Goal: Task Accomplishment & Management: Manage account settings

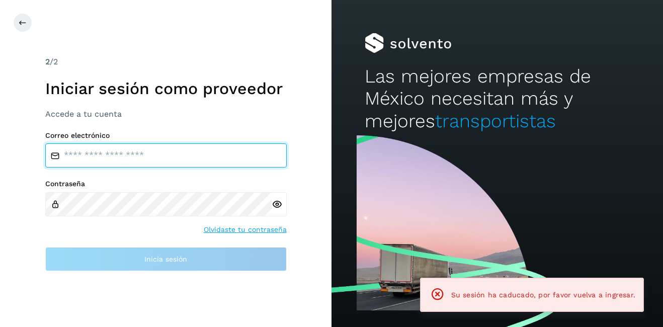
type input "**********"
click at [122, 162] on input "**********" at bounding box center [166, 155] width 242 height 24
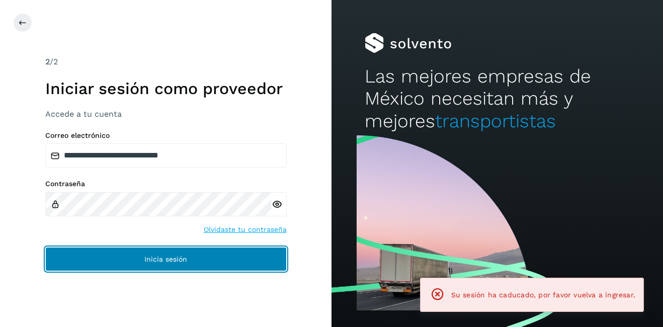
click at [171, 259] on span "Inicia sesión" at bounding box center [165, 259] width 43 height 7
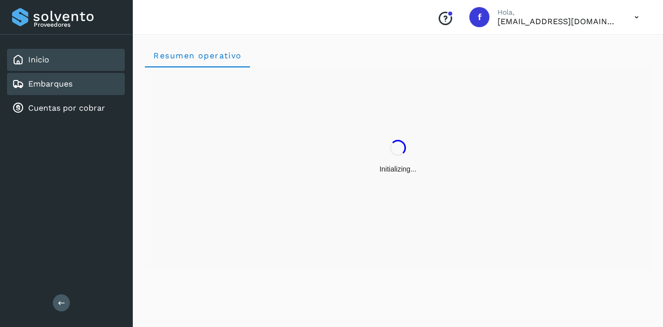
click at [73, 91] on div "Embarques" at bounding box center [66, 84] width 118 height 22
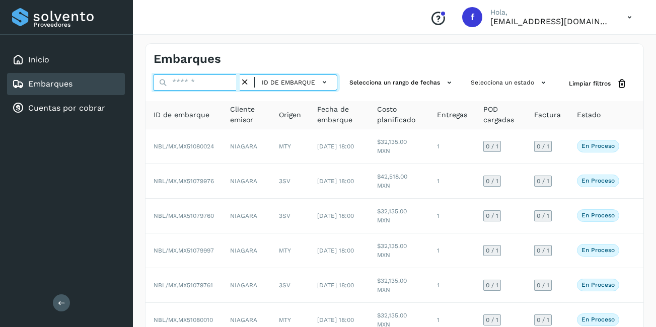
click at [189, 79] on input "text" at bounding box center [197, 83] width 86 height 16
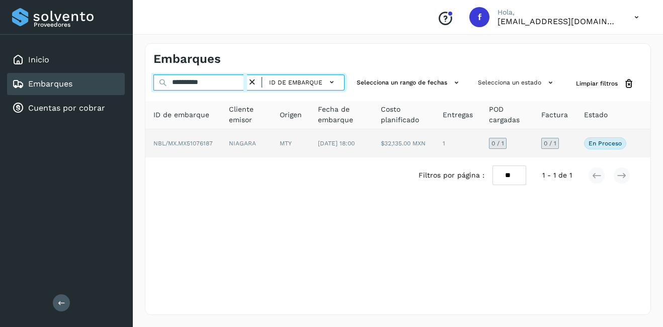
type input "**********"
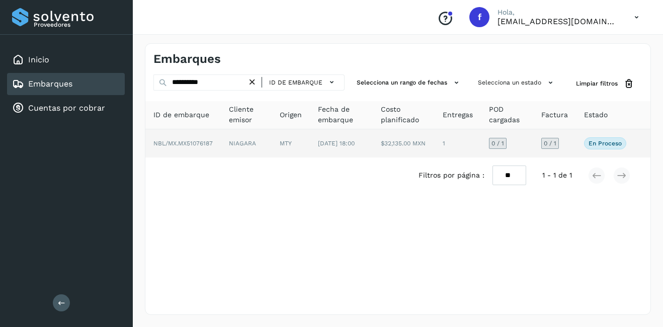
click at [271, 147] on td "NIAGARA" at bounding box center [246, 143] width 51 height 28
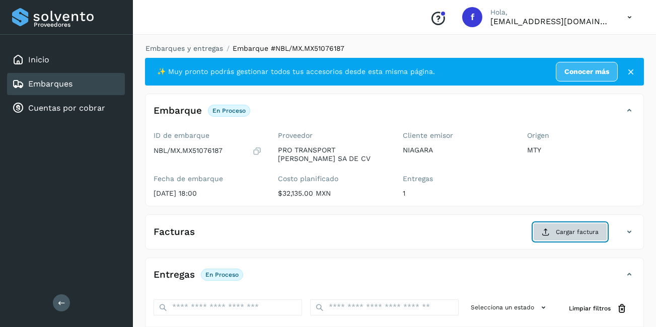
click at [560, 234] on span "Cargar factura" at bounding box center [577, 232] width 43 height 9
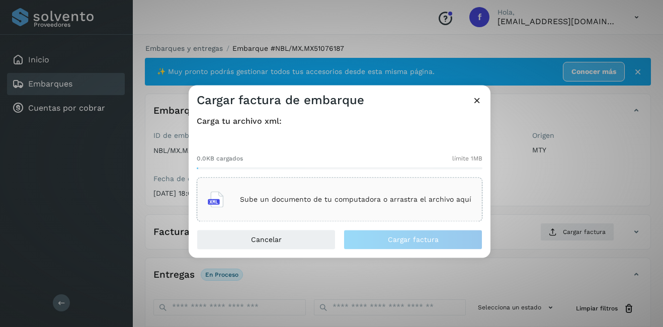
click at [311, 199] on p "Sube un documento de tu computadora o arrastra el archivo aquí" at bounding box center [356, 199] width 232 height 9
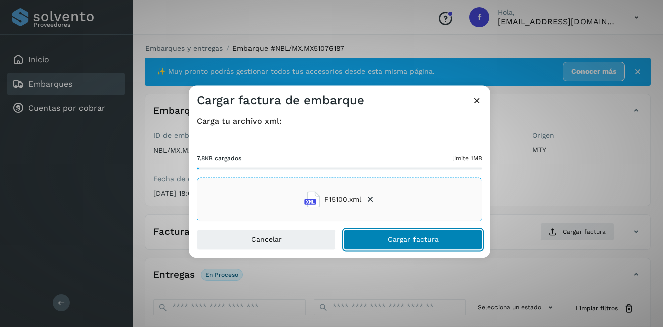
click at [402, 237] on span "Cargar factura" at bounding box center [413, 240] width 51 height 7
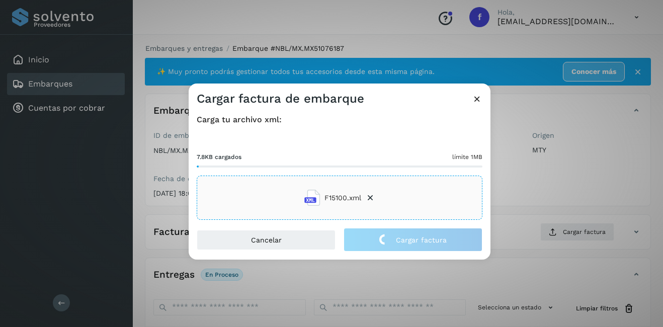
click at [589, 189] on div "Cargar factura de embarque Carga tu archivo xml: 7.8KB cargados límite 1MB F151…" at bounding box center [331, 163] width 663 height 327
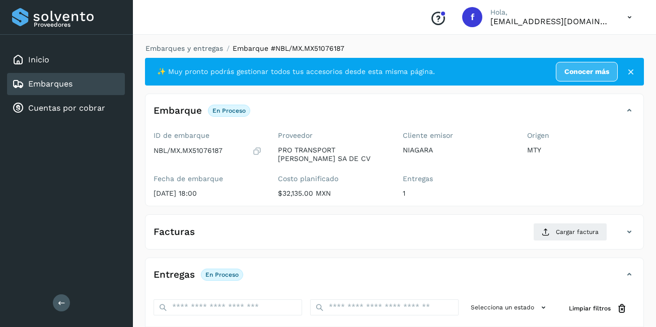
scroll to position [159, 0]
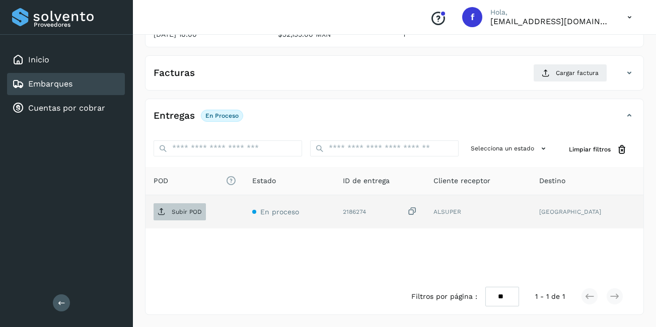
click at [182, 217] on span "Subir POD" at bounding box center [180, 212] width 52 height 16
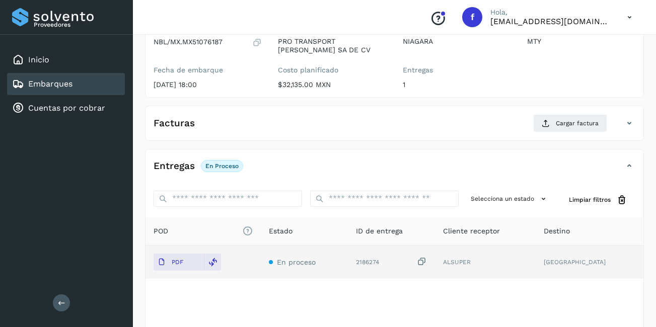
scroll to position [0, 0]
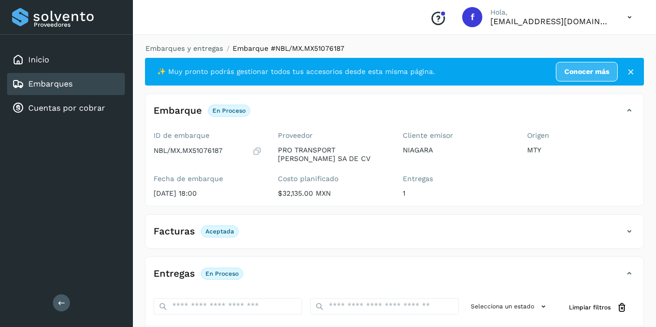
click at [81, 90] on div "Embarques" at bounding box center [66, 84] width 118 height 22
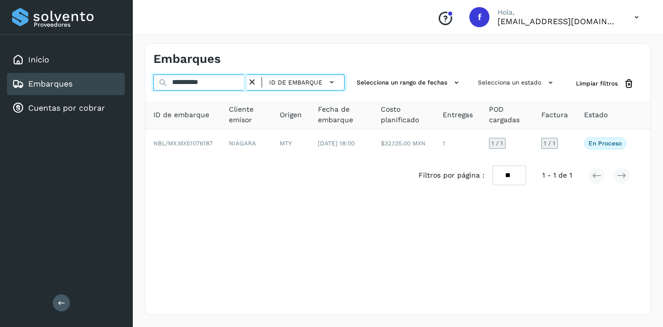
drag, startPoint x: 225, startPoint y: 85, endPoint x: 183, endPoint y: 91, distance: 42.1
click at [183, 91] on div "**********" at bounding box center [249, 84] width 191 height 19
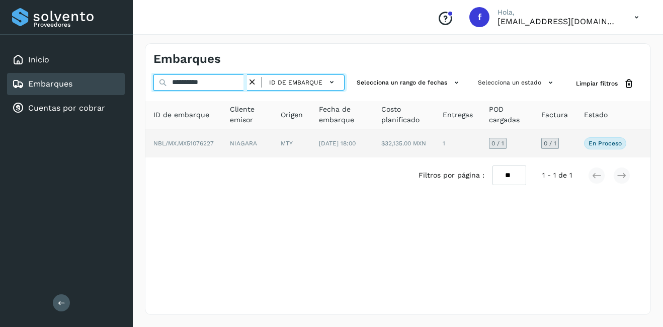
type input "**********"
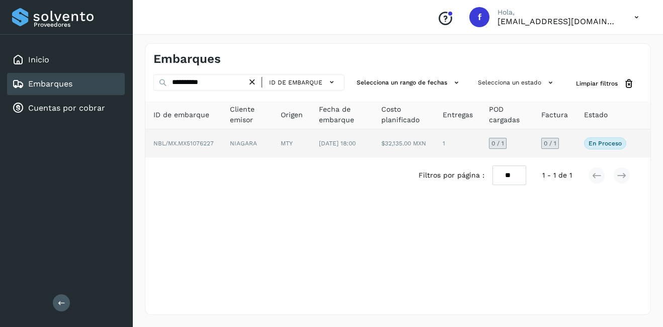
click at [422, 144] on td "$32,135.00 MXN" at bounding box center [404, 143] width 61 height 28
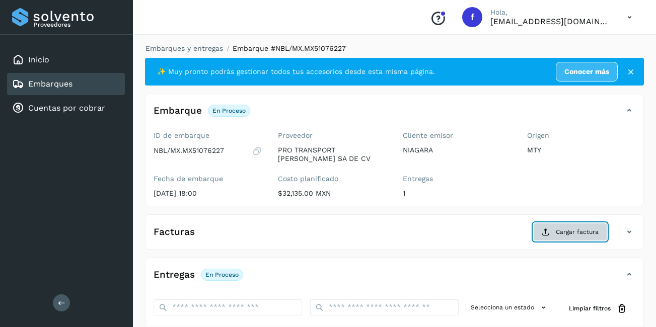
click at [574, 233] on span "Cargar factura" at bounding box center [577, 232] width 43 height 9
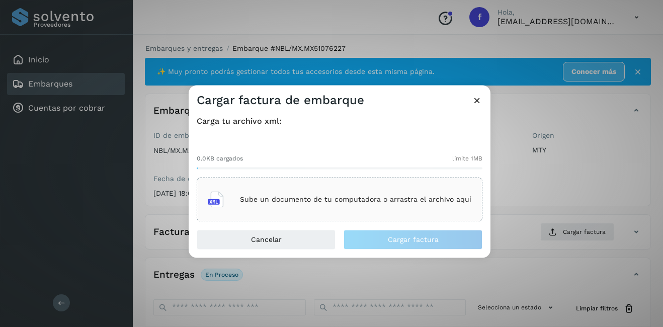
click at [343, 222] on div "Carga tu archivo xml: 0.0KB cargados límite 1MB Sube un documento de tu computa…" at bounding box center [340, 168] width 302 height 121
click at [336, 200] on p "Sube un documento de tu computadora o arrastra el archivo aquí" at bounding box center [356, 199] width 232 height 9
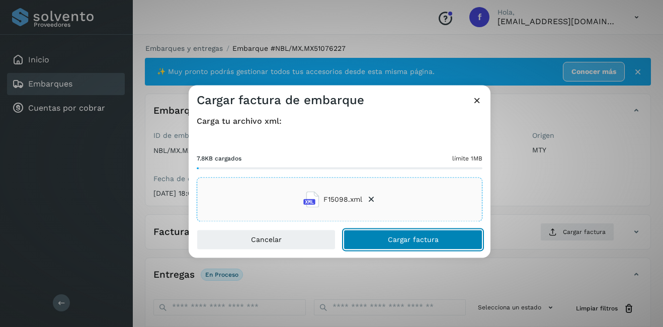
click at [407, 237] on span "Cargar factura" at bounding box center [413, 240] width 51 height 7
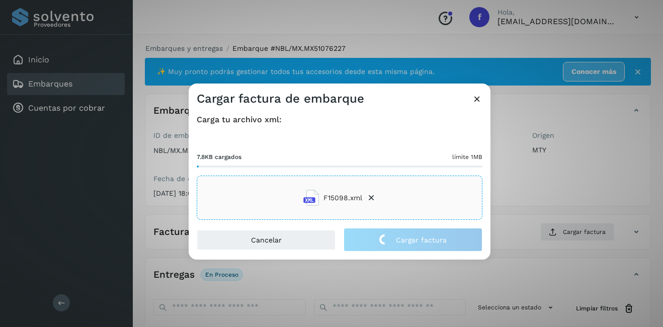
click at [567, 193] on div "Cargar factura de embarque Carga tu archivo xml: 7.8KB cargados límite 1MB F150…" at bounding box center [331, 163] width 663 height 327
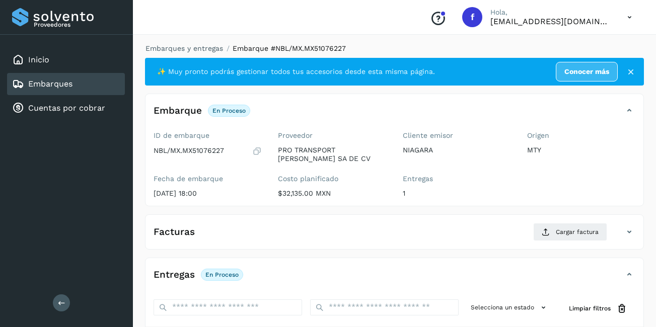
scroll to position [159, 0]
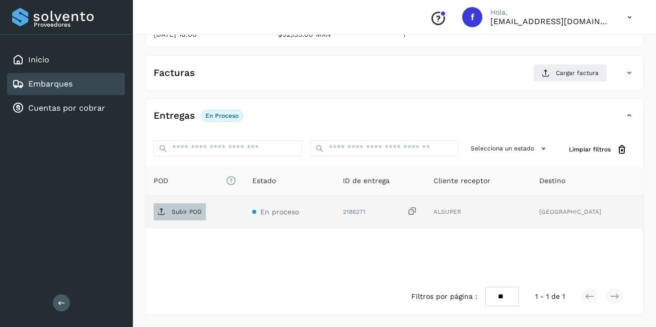
click at [188, 218] on span "Subir POD" at bounding box center [180, 212] width 52 height 16
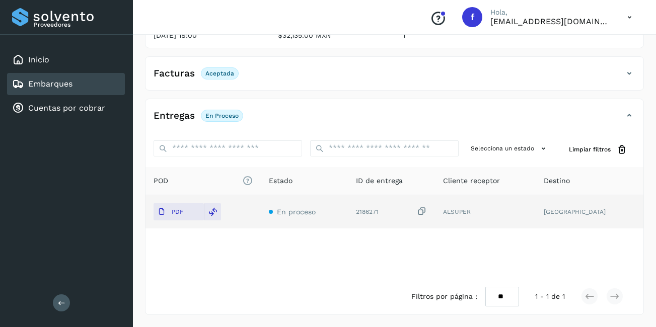
scroll to position [7, 0]
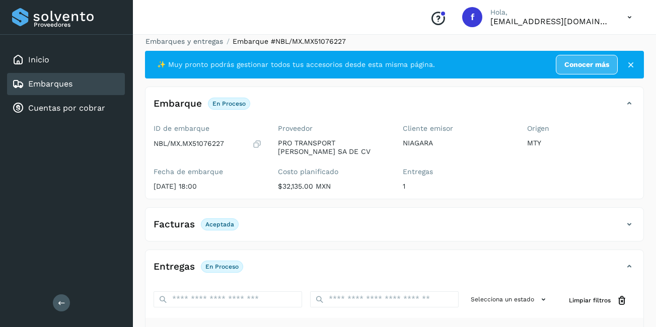
click at [72, 86] on link "Embarques" at bounding box center [50, 84] width 44 height 10
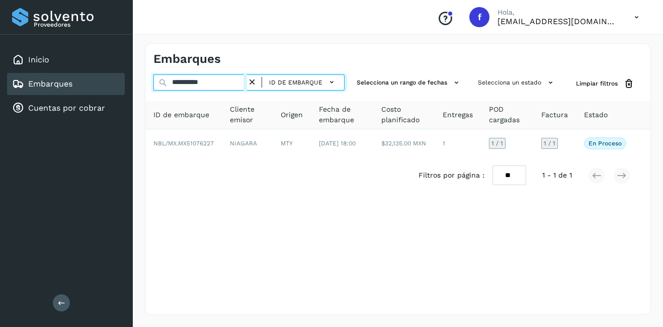
drag, startPoint x: 221, startPoint y: 81, endPoint x: 183, endPoint y: 91, distance: 39.1
click at [183, 91] on div "**********" at bounding box center [249, 84] width 191 height 19
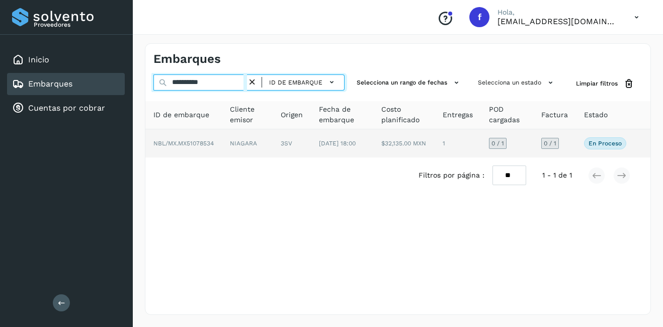
type input "**********"
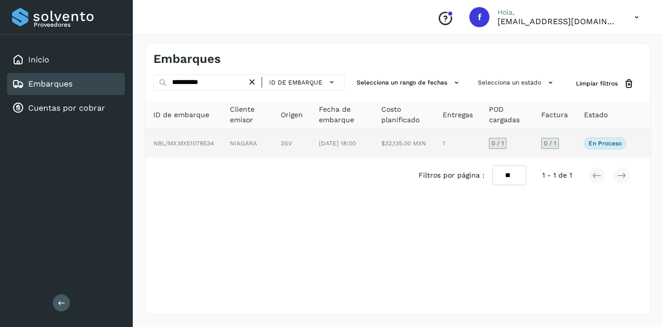
click at [222, 150] on td "NIAGARA" at bounding box center [247, 143] width 51 height 28
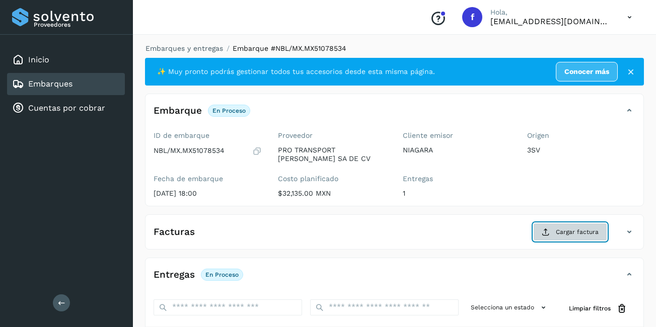
click at [574, 238] on button "Cargar factura" at bounding box center [570, 232] width 74 height 18
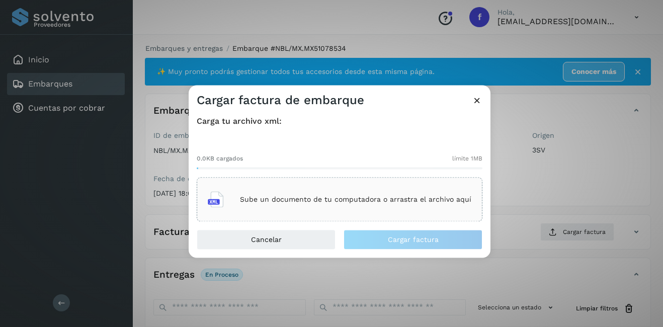
click at [337, 202] on p "Sube un documento de tu computadora o arrastra el archivo aquí" at bounding box center [356, 199] width 232 height 9
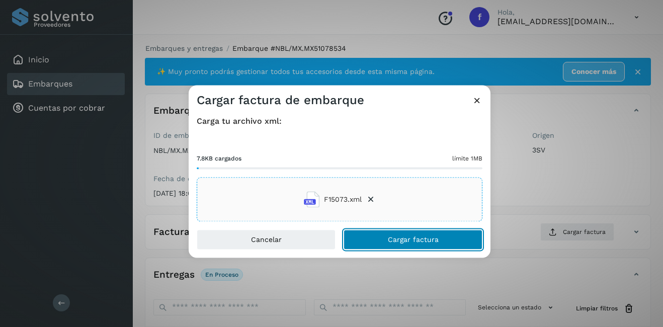
click at [445, 244] on button "Cargar factura" at bounding box center [413, 240] width 139 height 20
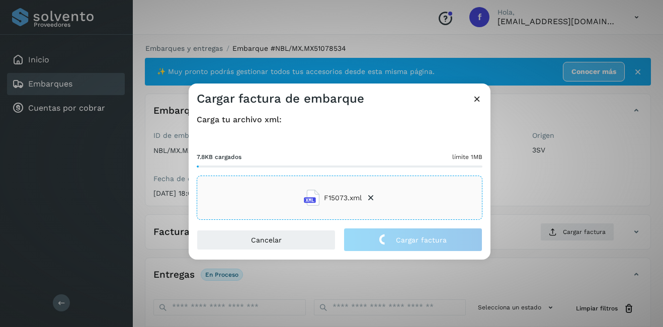
click at [524, 165] on div "Cargar factura de embarque Carga tu archivo xml: 7.8KB cargados límite 1MB F150…" at bounding box center [331, 163] width 663 height 327
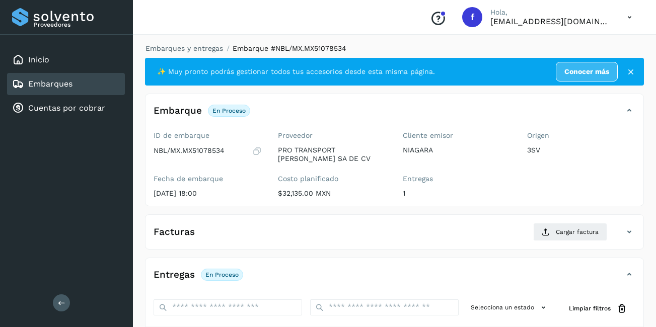
scroll to position [101, 0]
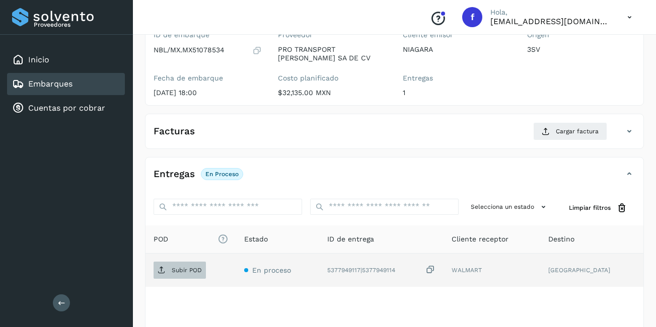
click at [183, 274] on span "Subir POD" at bounding box center [180, 270] width 52 height 16
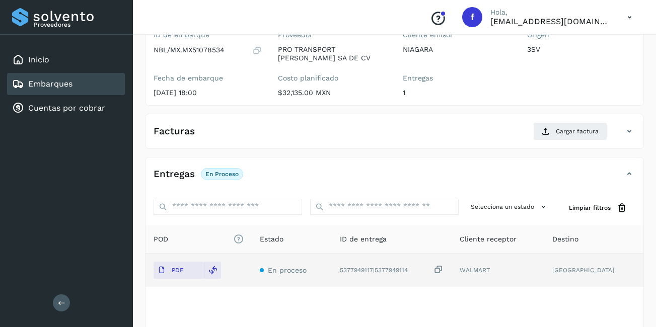
scroll to position [50, 0]
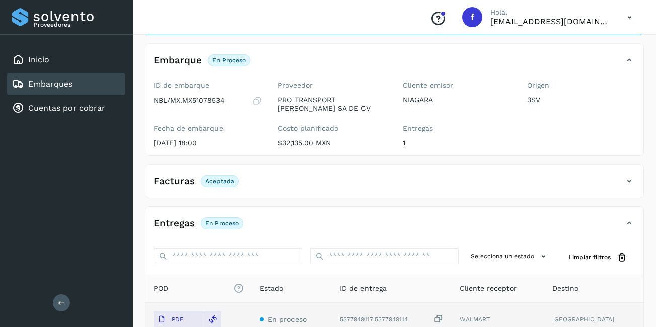
click at [114, 84] on div "Embarques" at bounding box center [66, 84] width 118 height 22
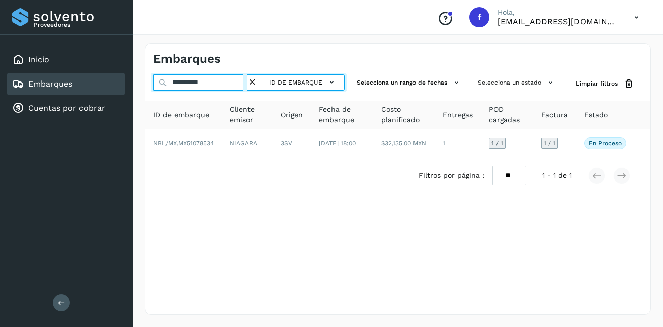
drag, startPoint x: 220, startPoint y: 85, endPoint x: 183, endPoint y: 89, distance: 36.9
click at [183, 89] on input "**********" at bounding box center [201, 83] width 94 height 16
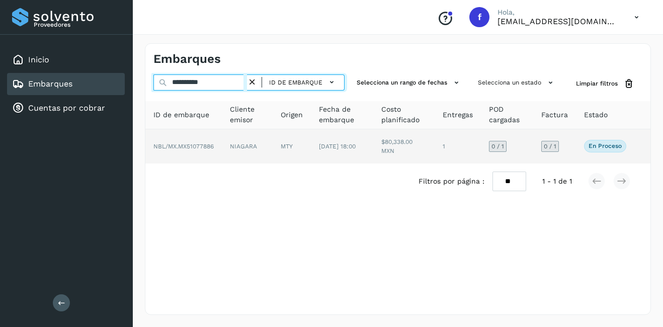
type input "**********"
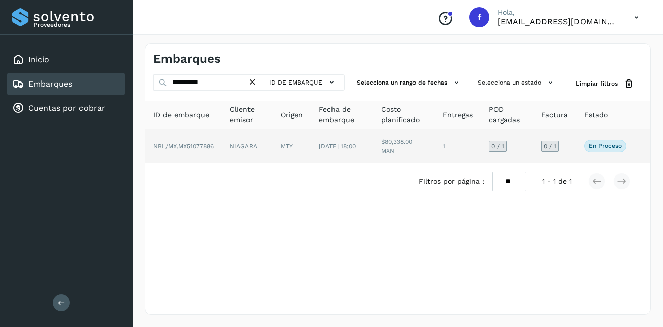
click at [230, 146] on td "NIAGARA" at bounding box center [247, 146] width 51 height 34
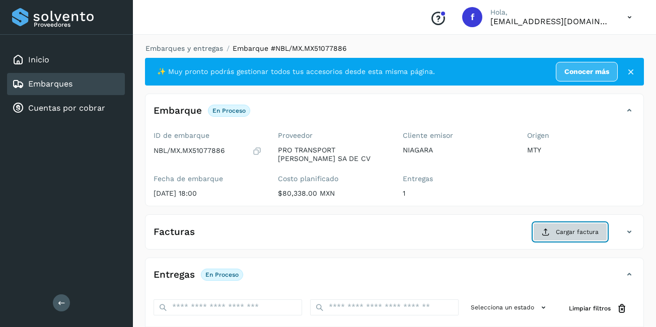
click at [577, 233] on span "Cargar factura" at bounding box center [577, 232] width 43 height 9
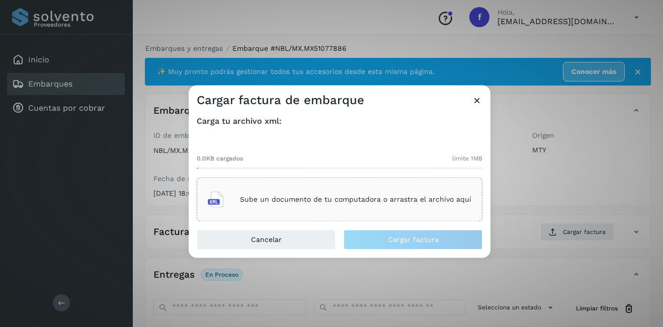
click at [336, 203] on p "Sube un documento de tu computadora o arrastra el archivo aquí" at bounding box center [356, 199] width 232 height 9
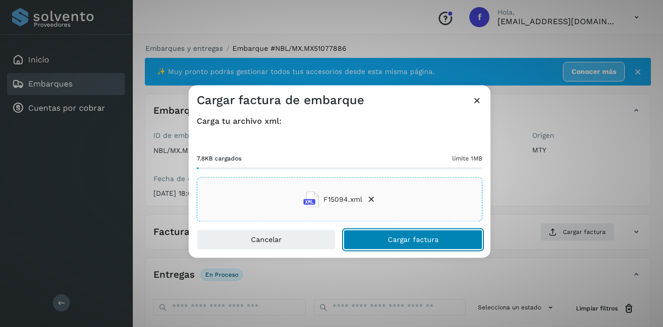
click at [378, 238] on button "Cargar factura" at bounding box center [413, 240] width 139 height 20
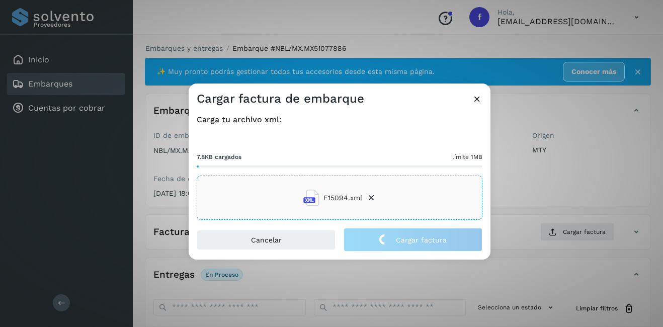
click at [560, 210] on div "Cargar factura de embarque Carga tu archivo xml: 7.8KB cargados límite 1MB F150…" at bounding box center [331, 163] width 663 height 327
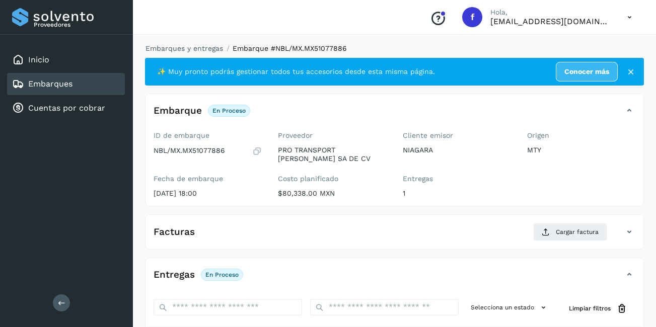
scroll to position [159, 0]
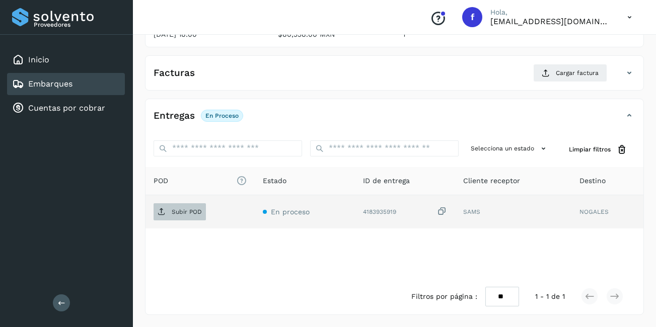
click at [187, 215] on span "Subir POD" at bounding box center [180, 212] width 52 height 16
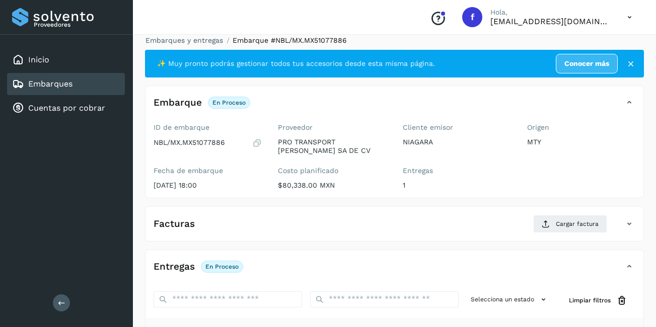
scroll to position [0, 0]
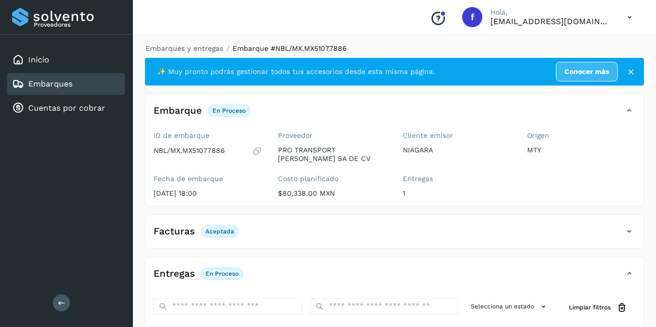
click at [82, 86] on div "Embarques" at bounding box center [66, 84] width 118 height 22
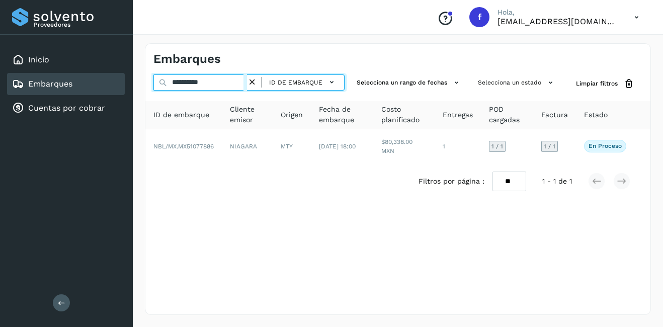
drag, startPoint x: 222, startPoint y: 81, endPoint x: 183, endPoint y: 89, distance: 40.2
click at [183, 89] on input "**********" at bounding box center [201, 83] width 94 height 16
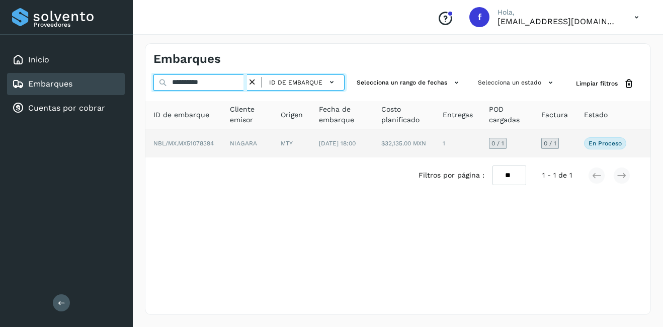
type input "**********"
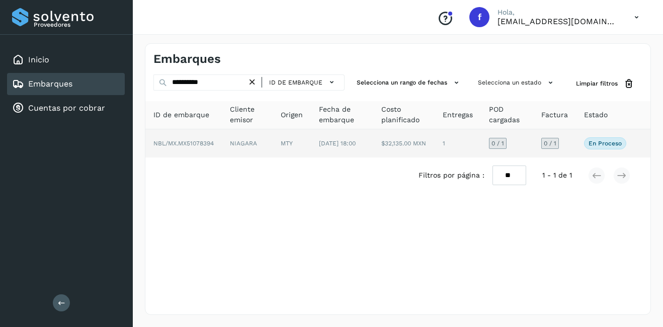
click at [300, 139] on td "MTY" at bounding box center [292, 143] width 38 height 28
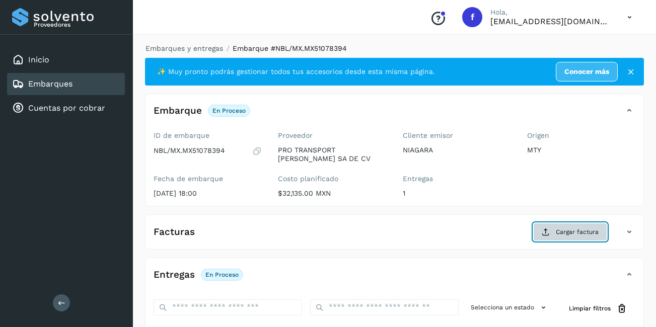
click at [550, 226] on button "Cargar factura" at bounding box center [570, 232] width 74 height 18
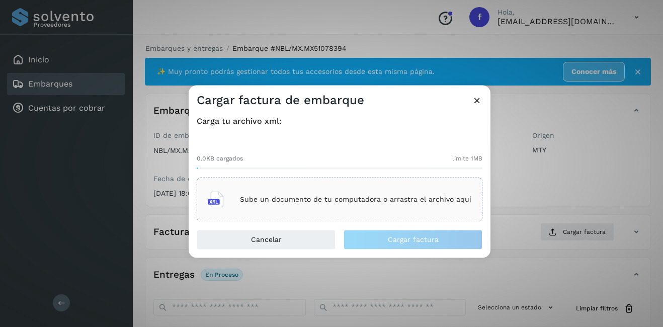
click at [315, 208] on div "Sube un documento de tu computadora o arrastra el archivo aquí" at bounding box center [340, 199] width 264 height 27
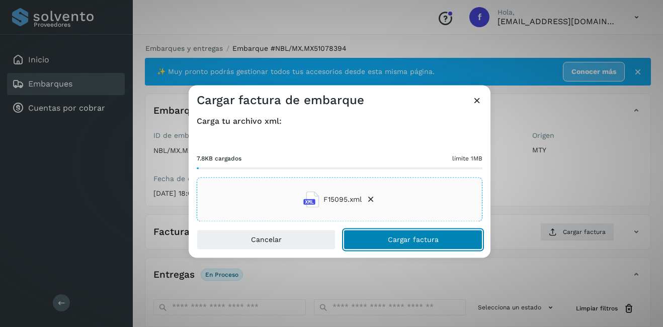
click at [422, 246] on button "Cargar factura" at bounding box center [413, 240] width 139 height 20
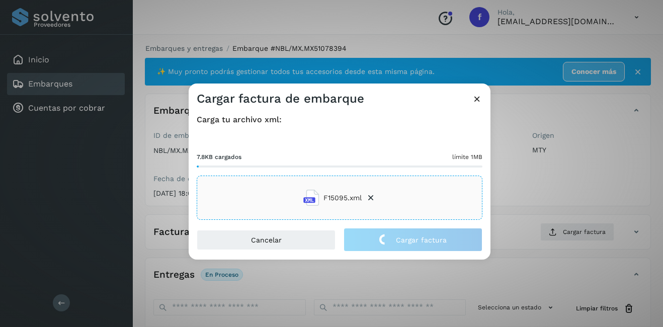
click at [560, 205] on div "Cargar factura de embarque Carga tu archivo xml: 7.8KB cargados límite 1MB F150…" at bounding box center [331, 163] width 663 height 327
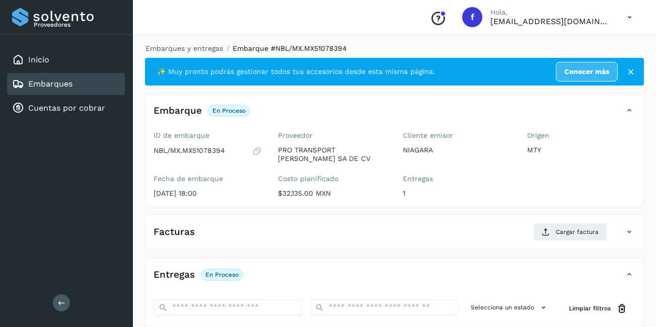
scroll to position [159, 0]
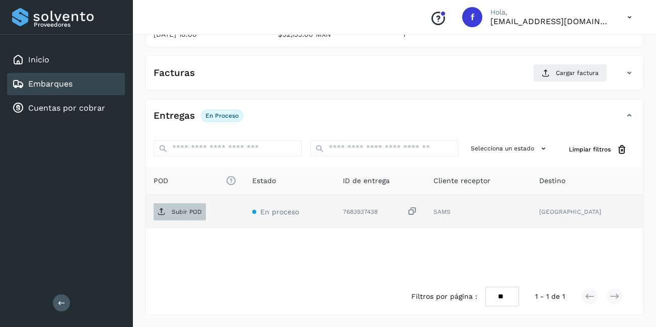
click at [182, 212] on p "Subir POD" at bounding box center [187, 211] width 30 height 7
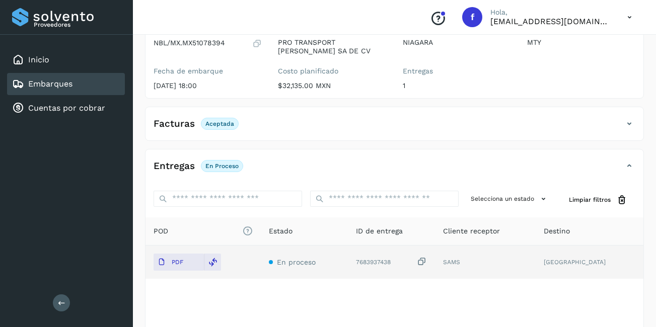
scroll to position [7, 0]
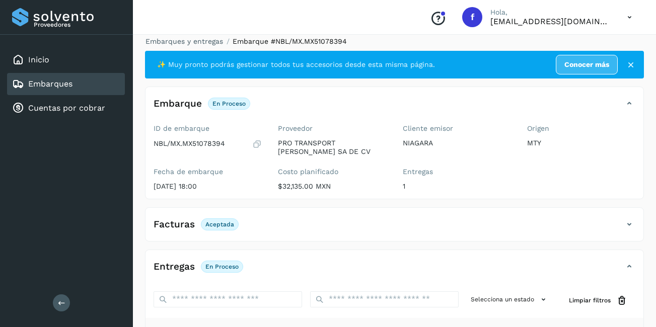
click at [78, 80] on div "Embarques" at bounding box center [66, 84] width 118 height 22
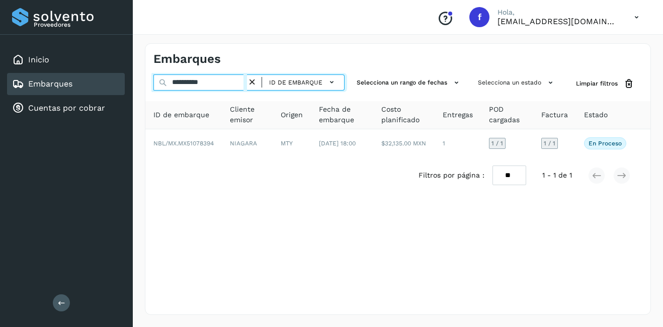
drag, startPoint x: 218, startPoint y: 80, endPoint x: 182, endPoint y: 85, distance: 36.6
click at [182, 85] on input "**********" at bounding box center [201, 83] width 94 height 16
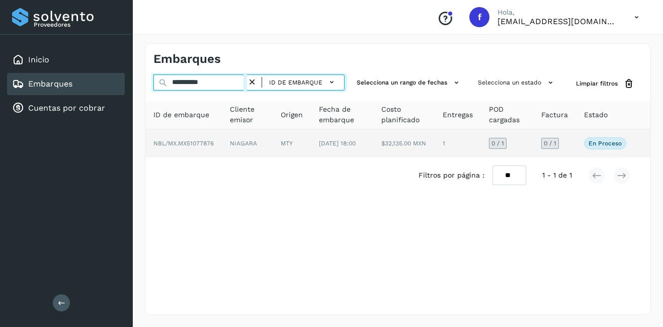
type input "**********"
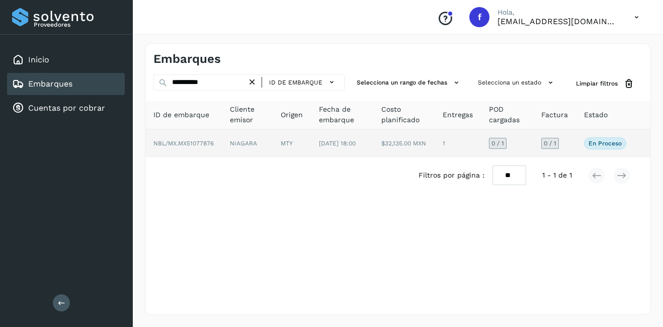
click at [269, 141] on td "NIAGARA" at bounding box center [247, 143] width 51 height 28
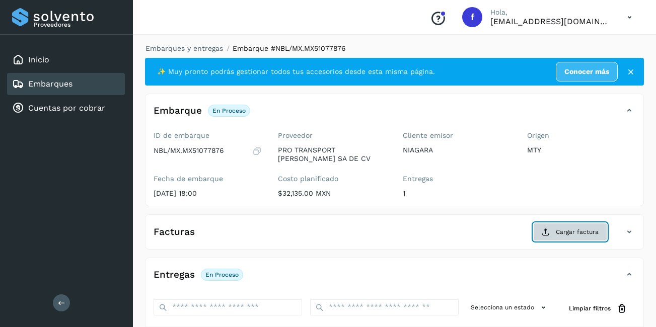
click at [561, 224] on button "Cargar factura" at bounding box center [570, 232] width 74 height 18
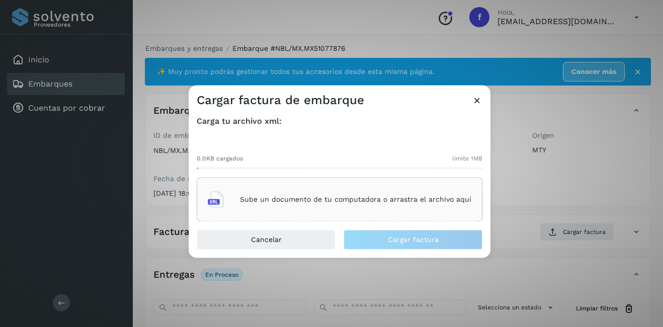
click at [360, 200] on p "Sube un documento de tu computadora o arrastra el archivo aquí" at bounding box center [356, 199] width 232 height 9
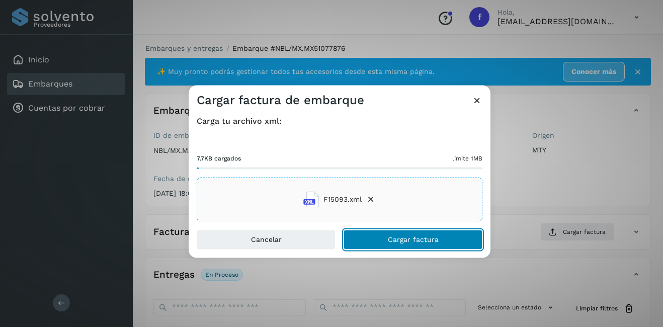
click at [413, 241] on span "Cargar factura" at bounding box center [413, 240] width 51 height 7
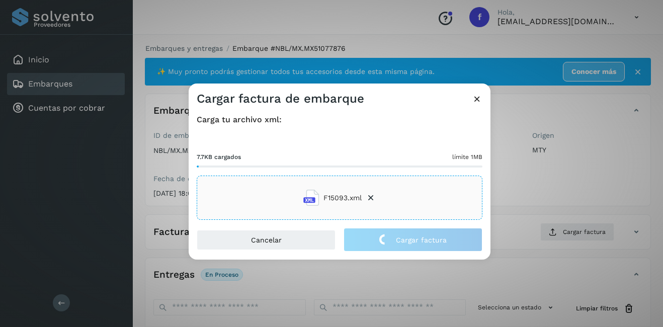
click at [517, 204] on div "Cargar factura de embarque Carga tu archivo xml: 7.7KB cargados límite 1MB F150…" at bounding box center [331, 163] width 663 height 327
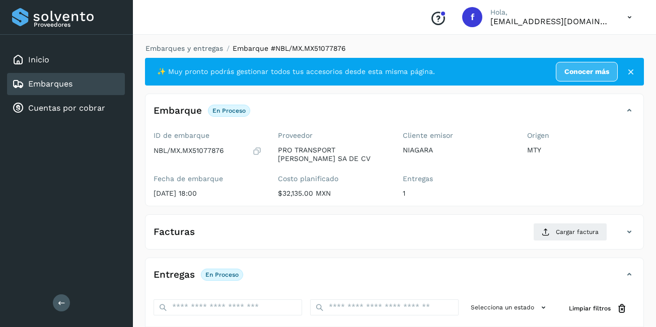
scroll to position [159, 0]
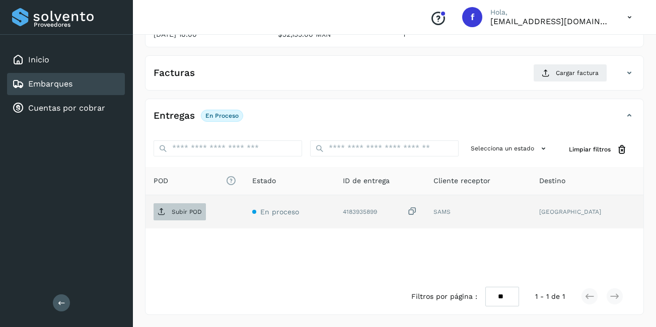
click at [183, 219] on span "Subir POD" at bounding box center [180, 212] width 52 height 16
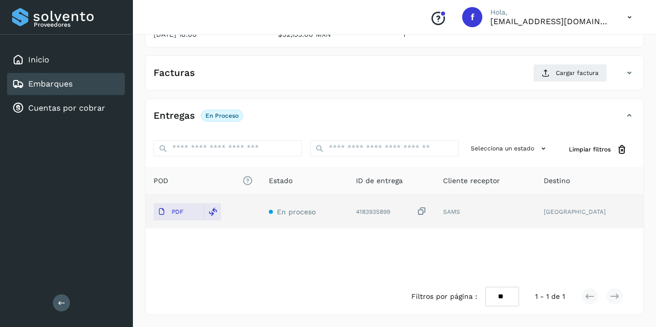
click at [40, 82] on link "Embarques" at bounding box center [50, 84] width 44 height 10
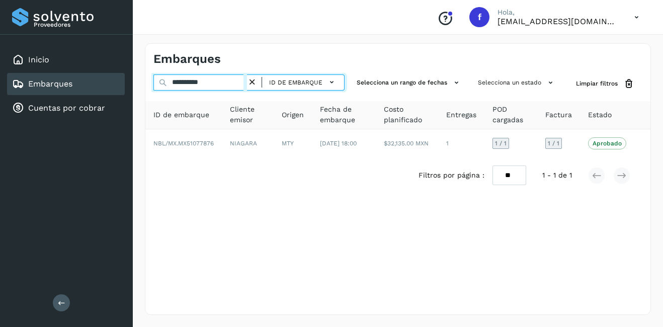
drag, startPoint x: 217, startPoint y: 81, endPoint x: 156, endPoint y: 85, distance: 61.5
click at [137, 87] on div "**********" at bounding box center [398, 179] width 531 height 296
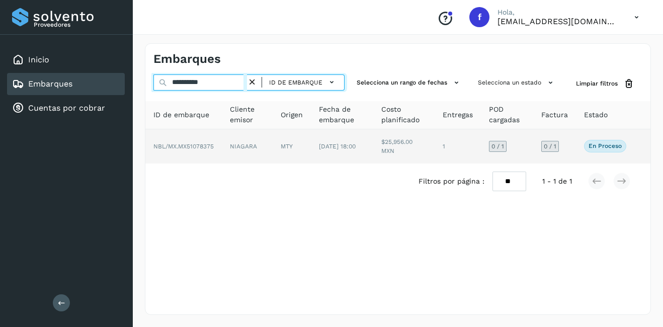
type input "**********"
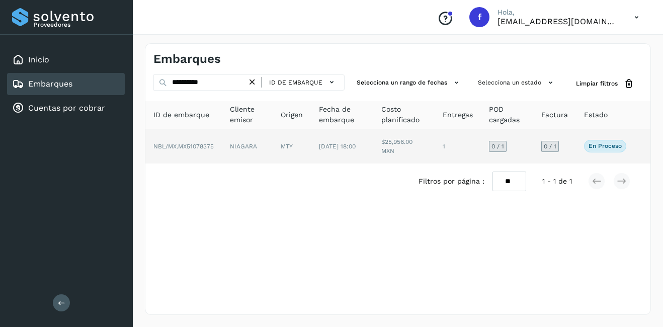
click at [281, 147] on td "MTY" at bounding box center [292, 146] width 38 height 34
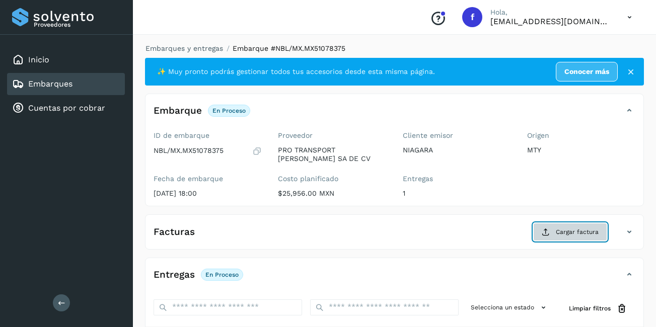
click at [552, 234] on button "Cargar factura" at bounding box center [570, 232] width 74 height 18
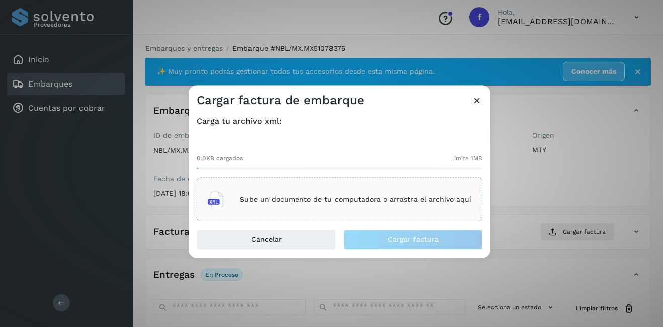
click at [295, 199] on p "Sube un documento de tu computadora o arrastra el archivo aquí" at bounding box center [356, 199] width 232 height 9
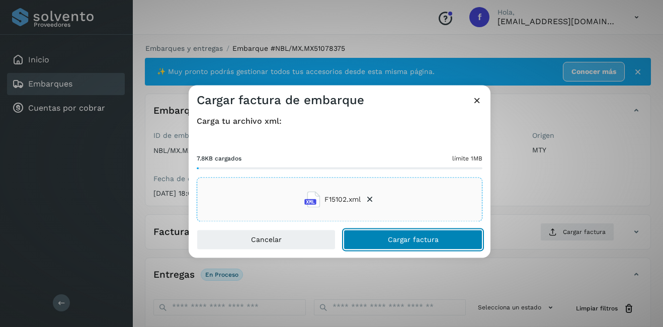
click at [438, 239] on span "Cargar factura" at bounding box center [413, 240] width 51 height 7
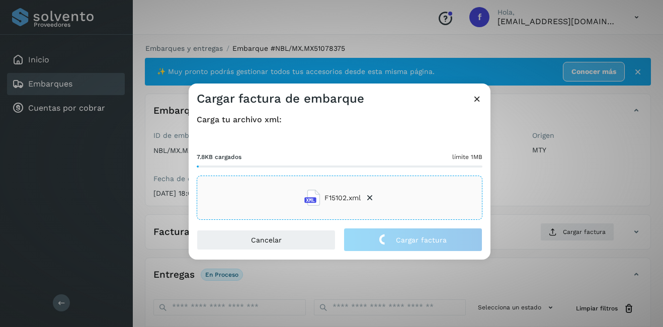
click at [563, 204] on div "Cargar factura de embarque Carga tu archivo xml: 7.8KB cargados límite 1MB F151…" at bounding box center [331, 163] width 663 height 327
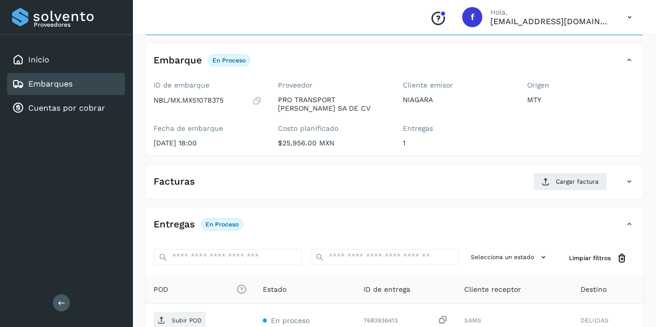
scroll to position [101, 0]
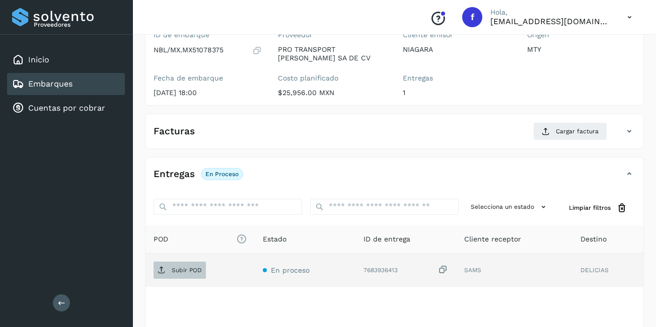
click at [189, 262] on button "Subir POD" at bounding box center [180, 270] width 52 height 17
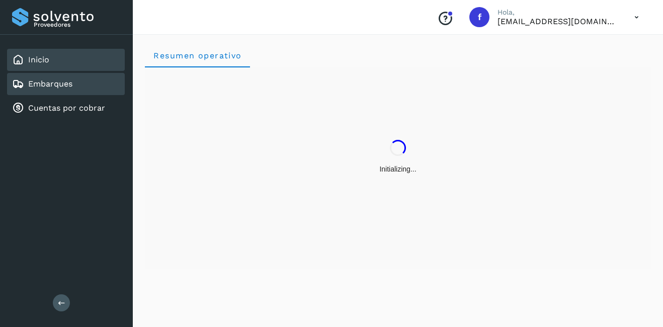
click at [65, 80] on link "Embarques" at bounding box center [50, 84] width 44 height 10
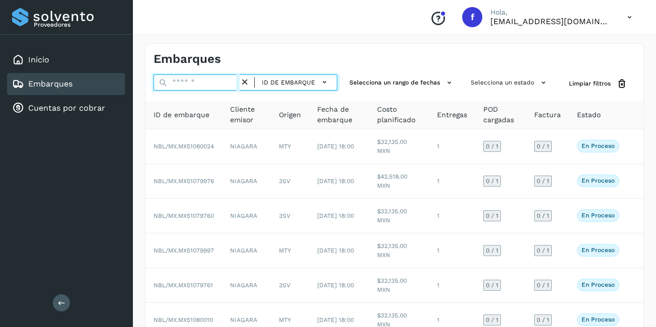
click at [185, 85] on input "text" at bounding box center [197, 83] width 86 height 16
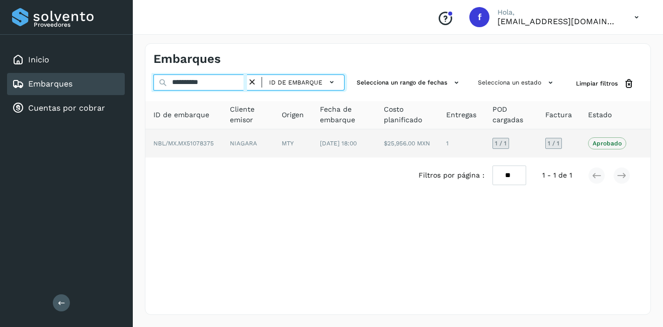
type input "**********"
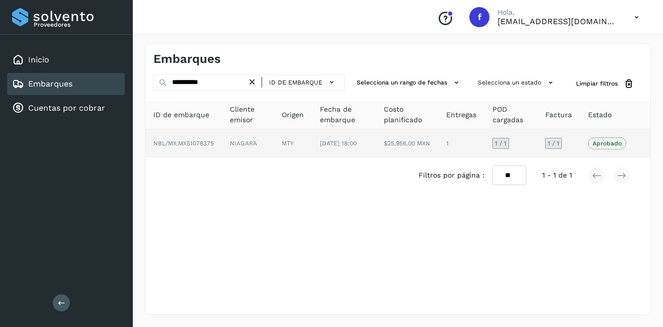
click at [263, 144] on td "NIAGARA" at bounding box center [248, 143] width 52 height 28
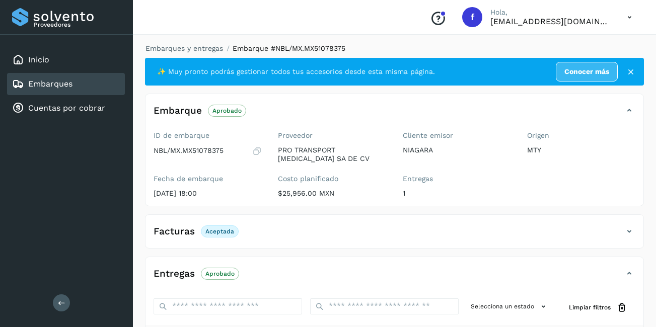
scroll to position [158, 0]
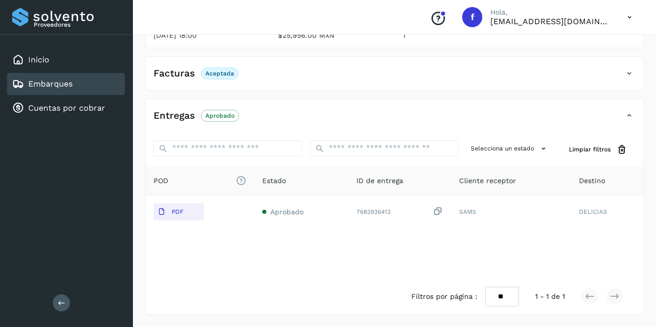
click at [112, 84] on div "Embarques" at bounding box center [66, 84] width 118 height 22
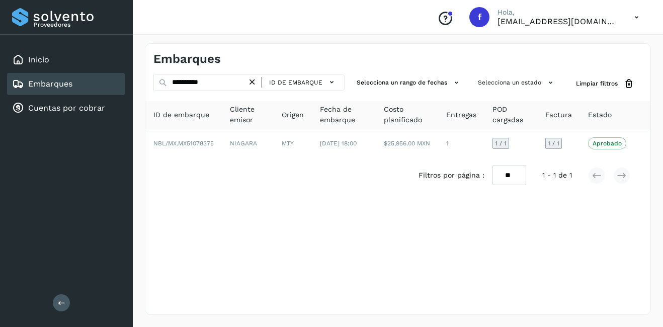
click at [252, 85] on icon at bounding box center [252, 82] width 11 height 11
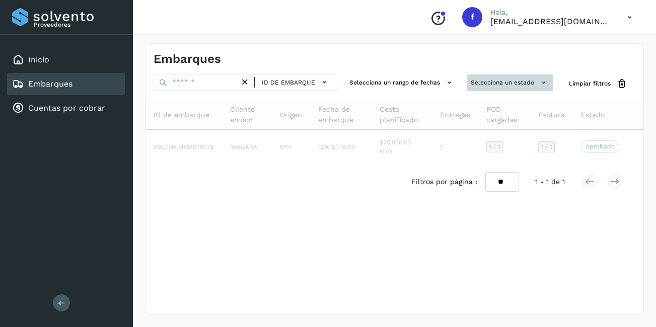
click at [533, 85] on button "Selecciona un estado" at bounding box center [510, 83] width 86 height 17
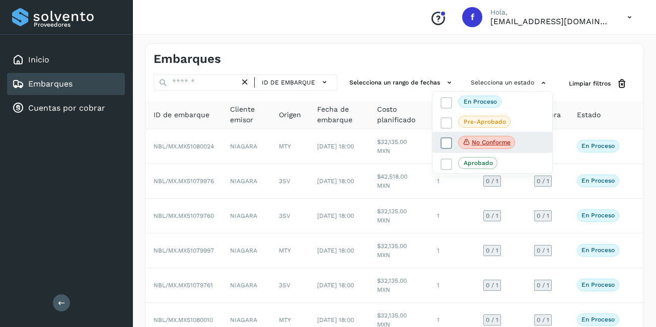
click at [488, 141] on p "No conforme" at bounding box center [491, 142] width 39 height 7
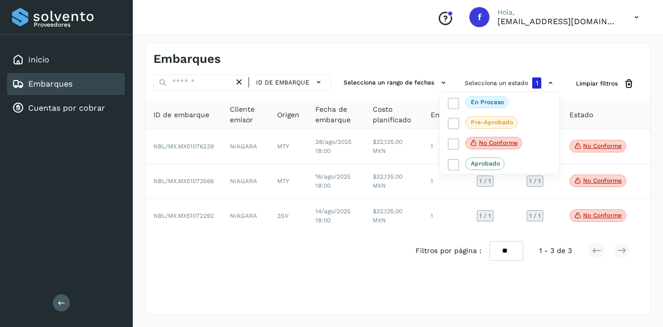
click at [390, 203] on div at bounding box center [331, 163] width 663 height 327
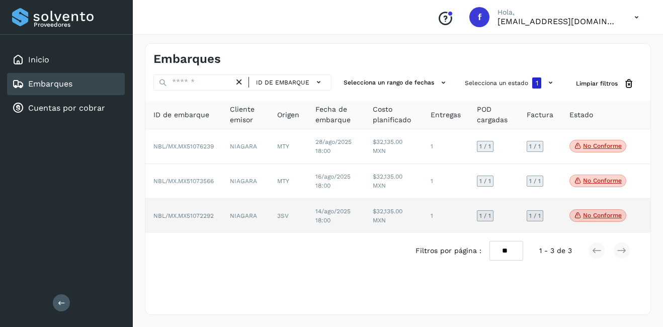
click at [586, 214] on p "No conforme" at bounding box center [602, 215] width 39 height 7
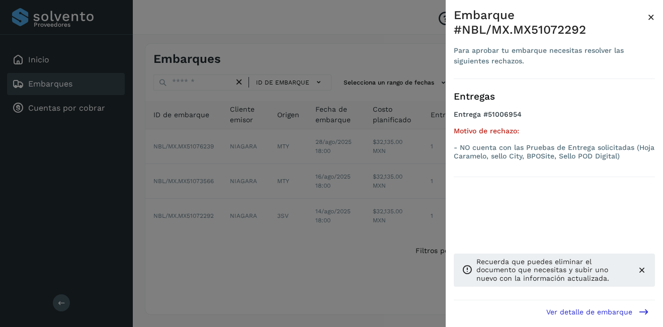
click at [651, 19] on span "×" at bounding box center [652, 17] width 8 height 14
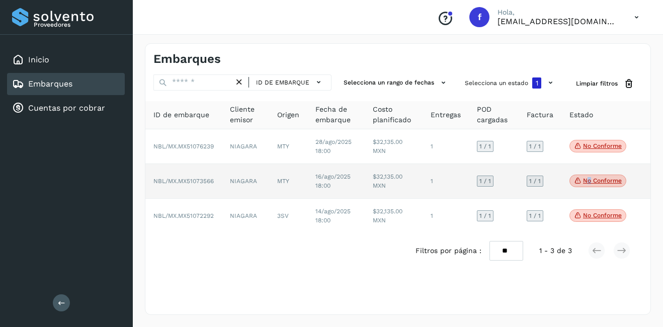
click at [589, 178] on p "No conforme" at bounding box center [602, 180] width 39 height 7
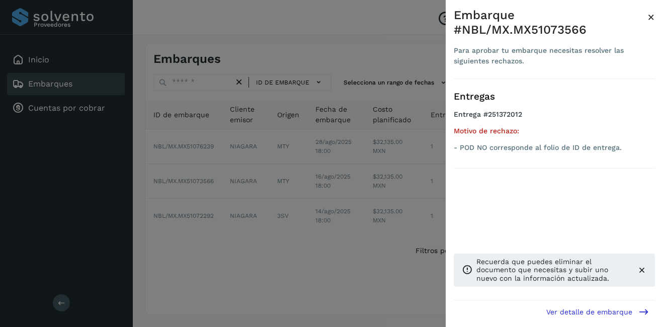
click at [650, 16] on span "×" at bounding box center [652, 17] width 8 height 14
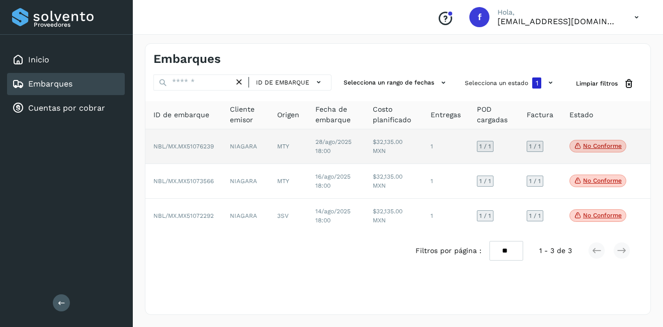
click at [599, 140] on span "No conforme" at bounding box center [598, 146] width 57 height 13
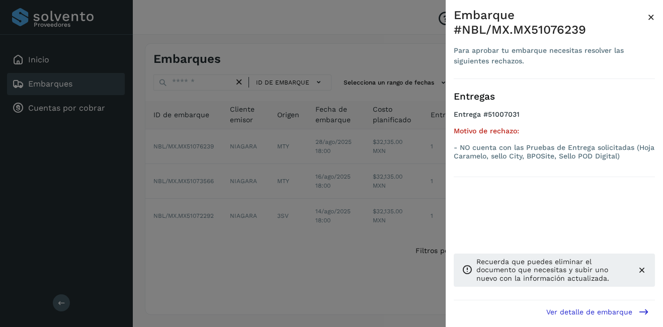
click at [654, 16] on span "×" at bounding box center [652, 17] width 8 height 14
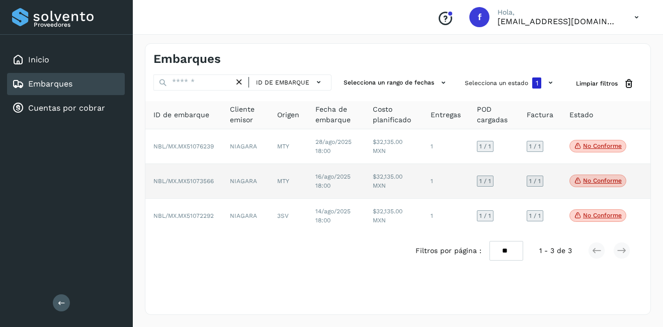
click at [377, 182] on td "$32,135.00 MXN" at bounding box center [394, 181] width 58 height 35
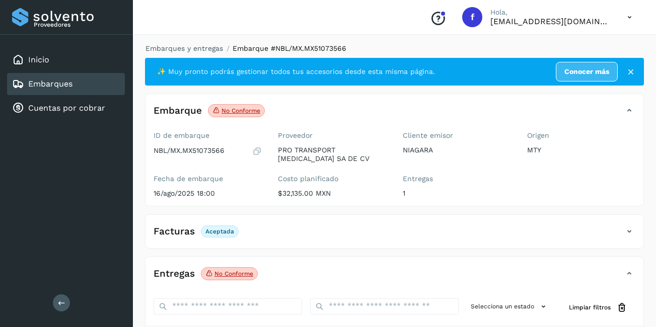
scroll to position [151, 0]
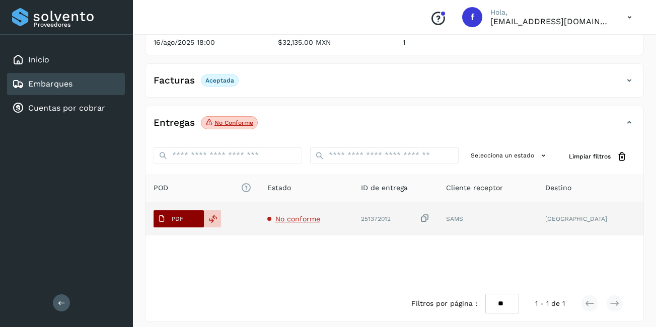
click at [193, 217] on button "PDF" at bounding box center [179, 218] width 50 height 17
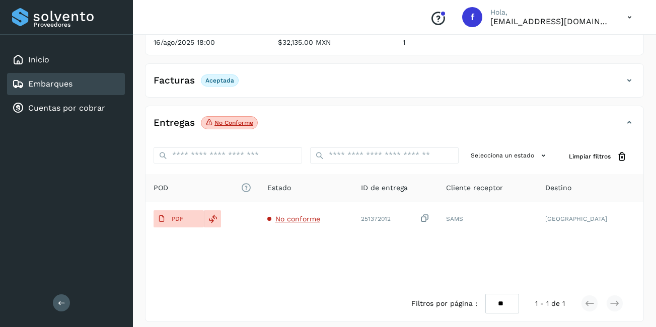
click at [93, 86] on div "Embarques" at bounding box center [66, 84] width 118 height 22
